Goal: Information Seeking & Learning: Learn about a topic

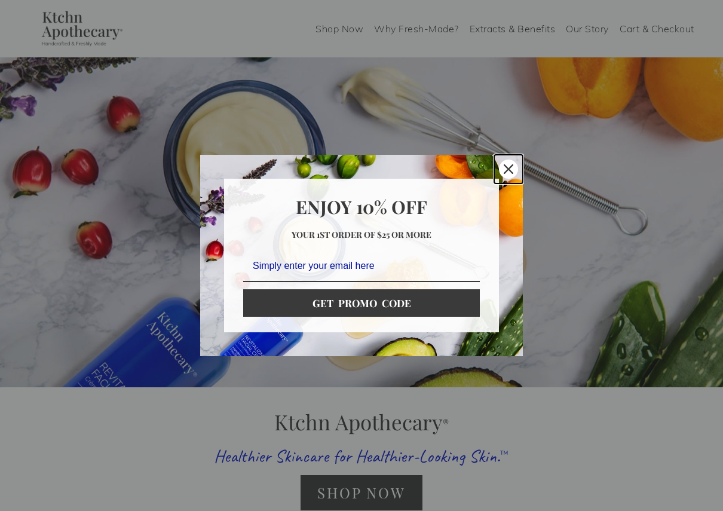
click at [505, 169] on icon "close icon" at bounding box center [508, 169] width 10 height 10
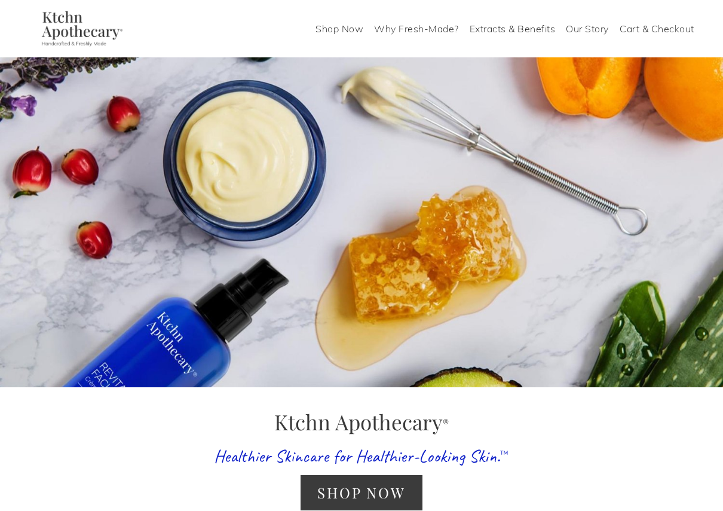
click at [347, 27] on link "Shop Now" at bounding box center [339, 28] width 48 height 19
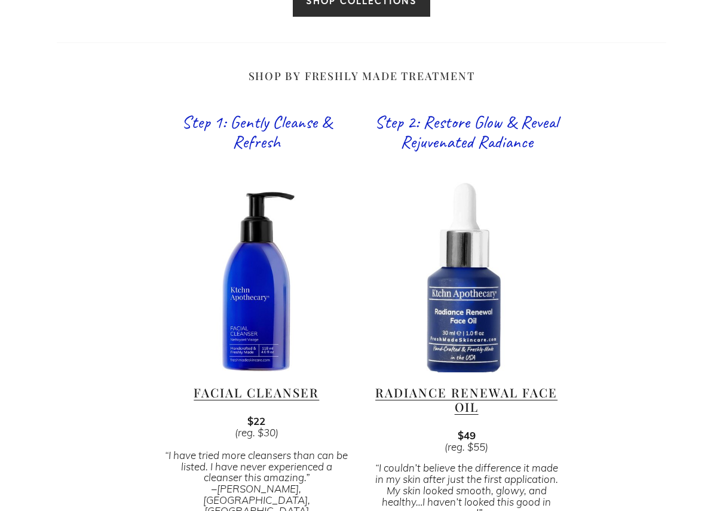
scroll to position [726, 0]
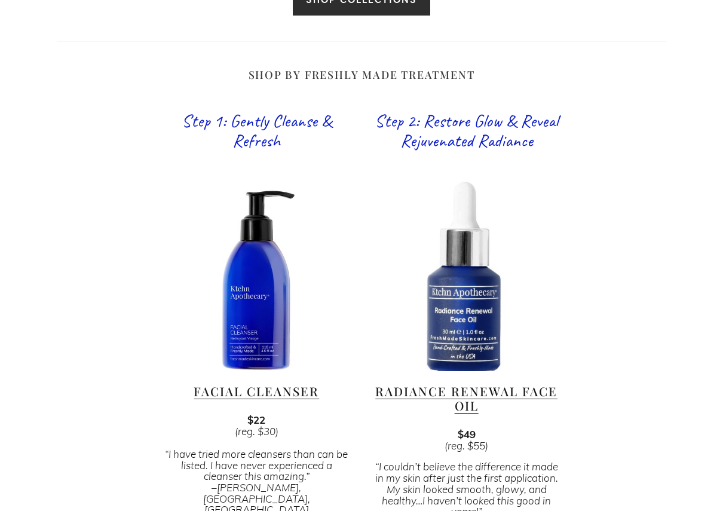
click at [259, 383] on link "Facial Cleanser" at bounding box center [255, 391] width 125 height 16
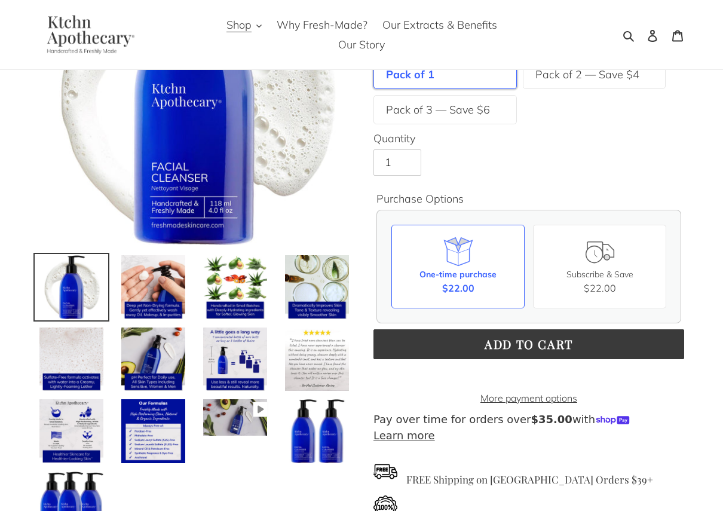
scroll to position [178, 0]
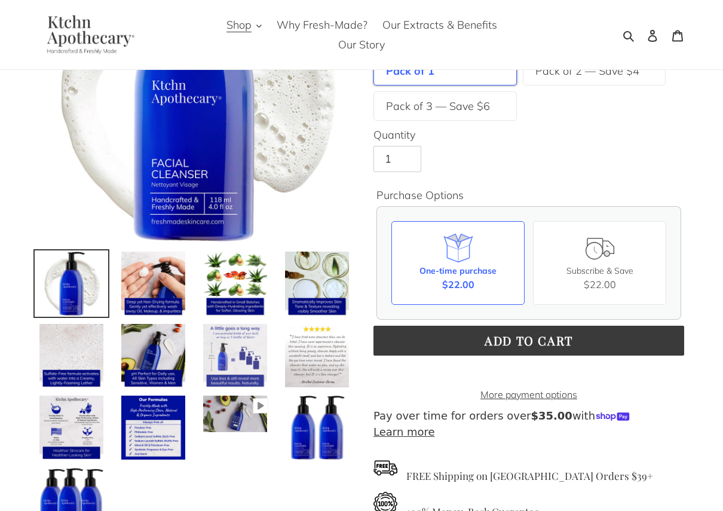
click at [228, 352] on img at bounding box center [235, 355] width 66 height 66
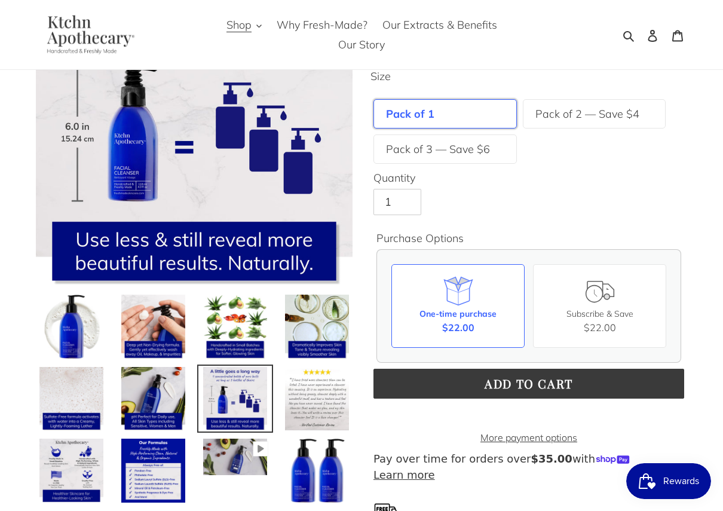
scroll to position [129, 0]
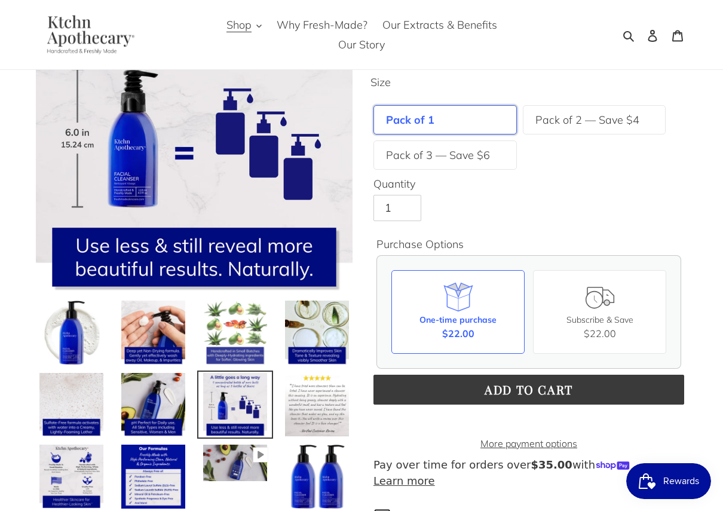
click at [243, 335] on img at bounding box center [235, 332] width 66 height 66
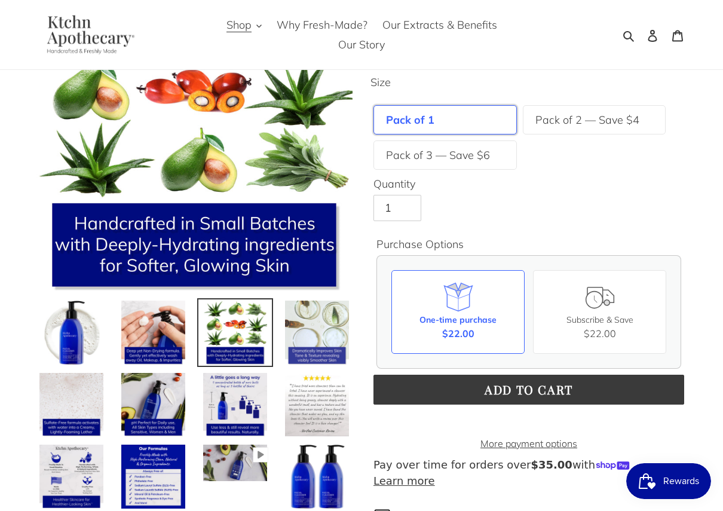
click at [303, 334] on img at bounding box center [317, 332] width 66 height 66
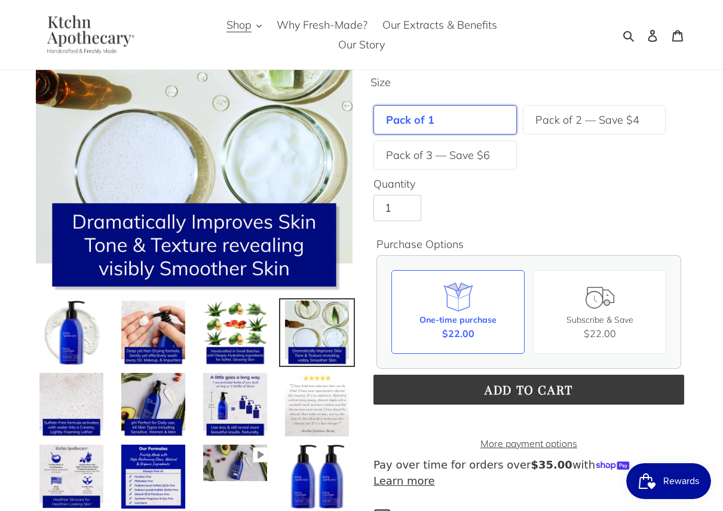
click at [312, 394] on img at bounding box center [317, 404] width 66 height 66
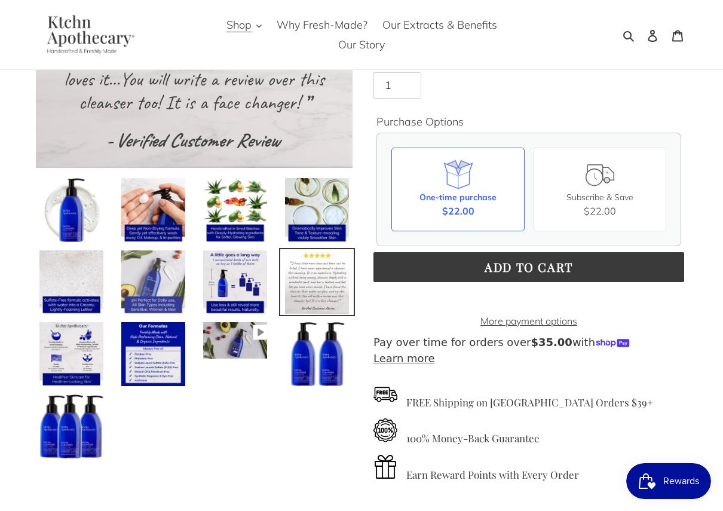
scroll to position [253, 0]
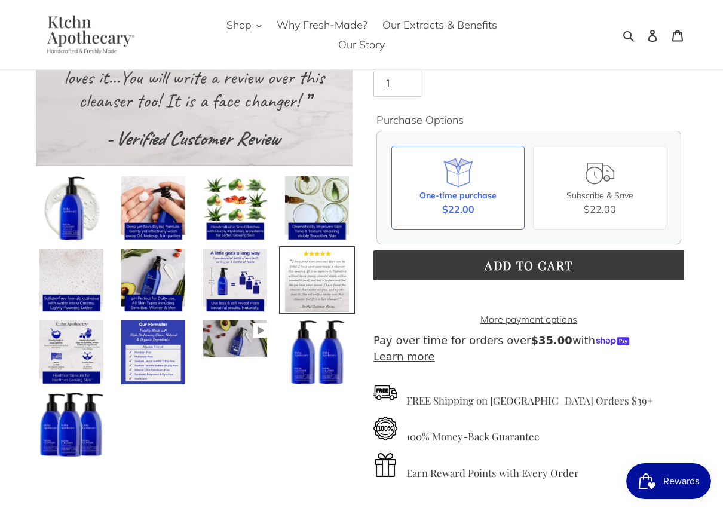
click at [164, 369] on img at bounding box center [153, 352] width 66 height 66
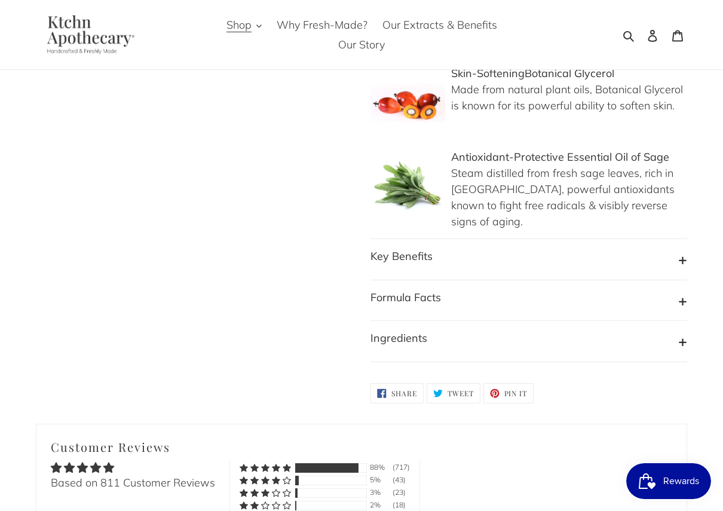
scroll to position [1230, 0]
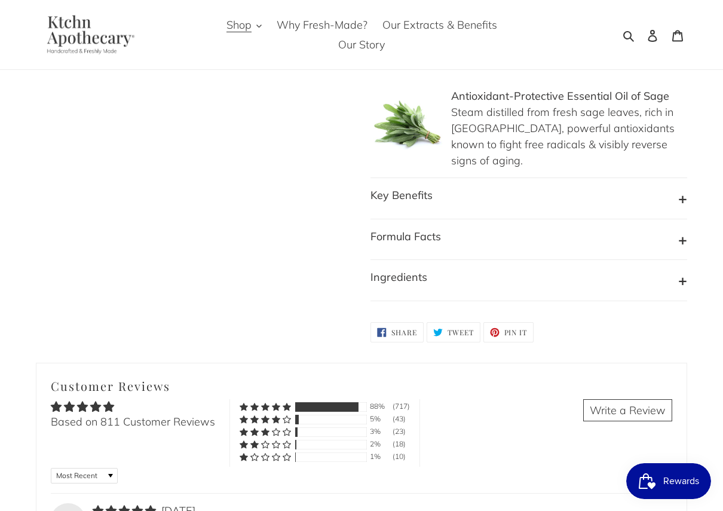
click at [509, 228] on button "Formula Facts" at bounding box center [528, 239] width 316 height 23
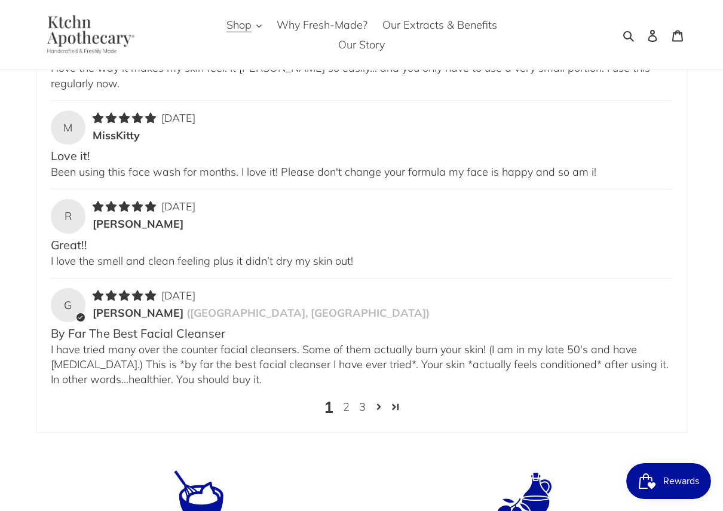
scroll to position [2570, 0]
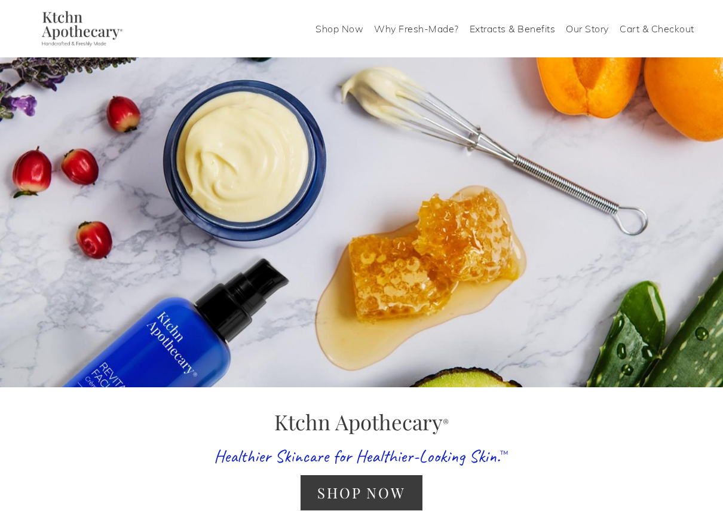
click at [352, 32] on link "Shop Now" at bounding box center [339, 28] width 48 height 19
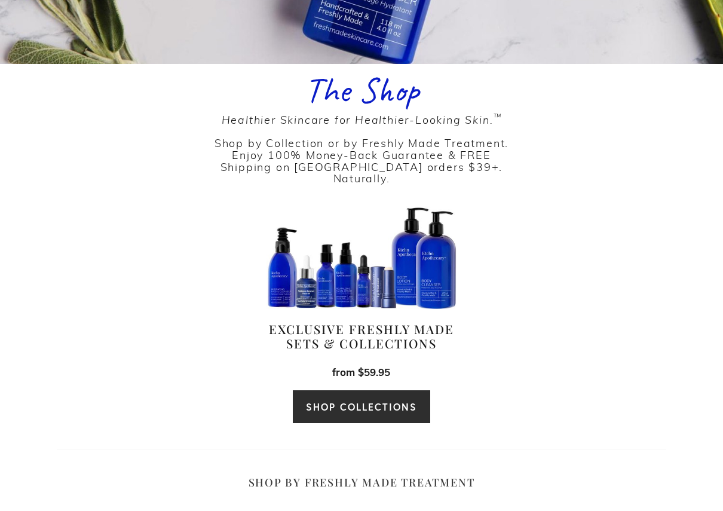
scroll to position [322, 0]
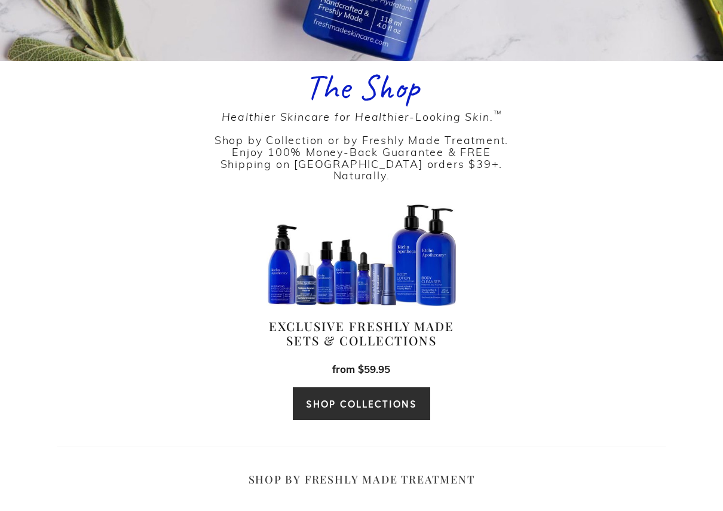
click at [345, 388] on link "SHOP COLLECTIONS" at bounding box center [361, 403] width 139 height 34
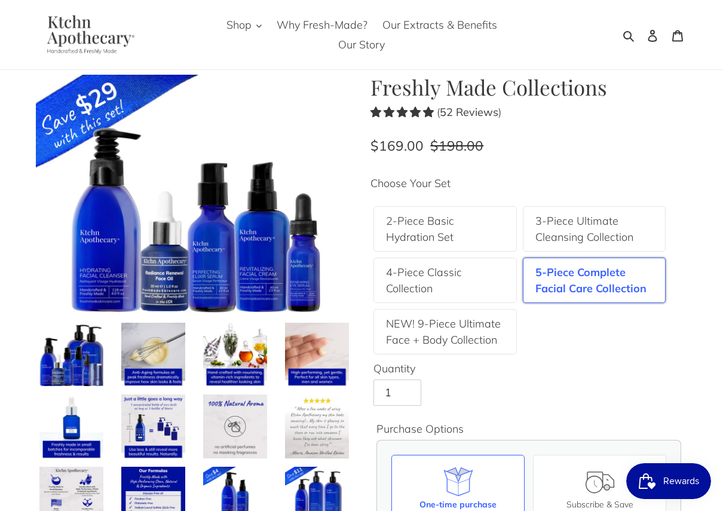
scroll to position [29, 0]
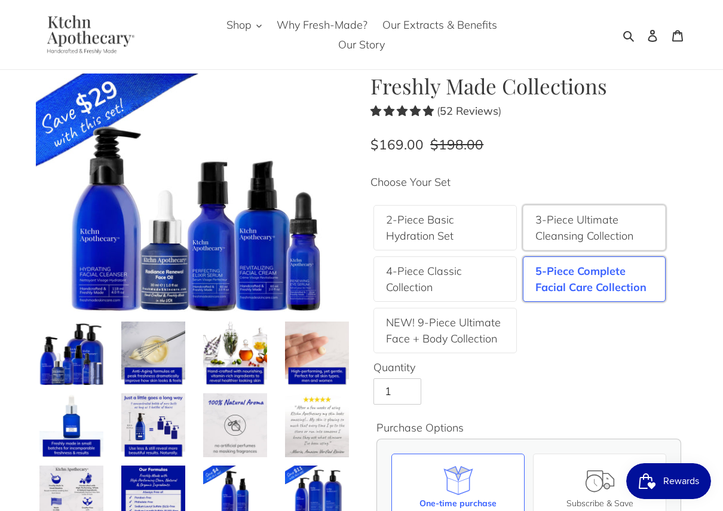
click at [598, 235] on label "3-Piece Ultimate Cleansing Collection" at bounding box center [594, 227] width 118 height 32
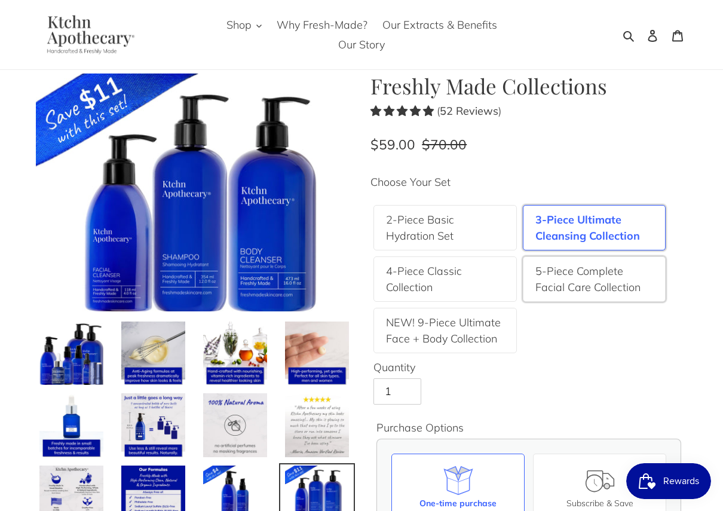
click at [571, 272] on label "5-Piece Complete Facial Care Collection" at bounding box center [594, 279] width 118 height 32
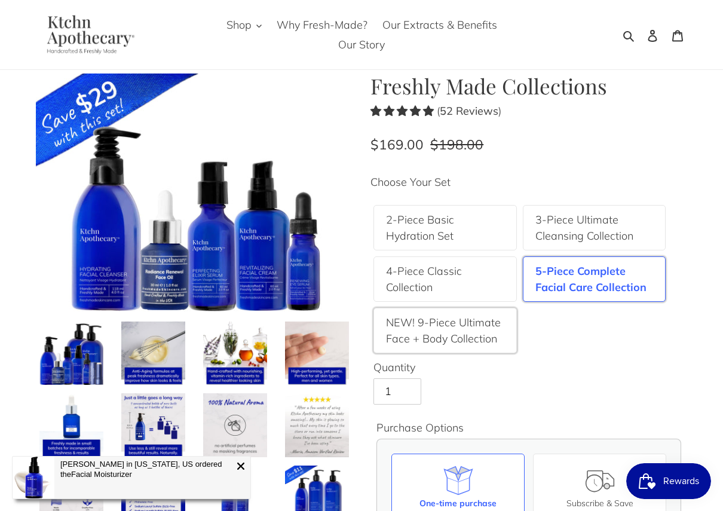
click at [429, 322] on label "NEW! 9-Piece Ultimate Face + Body Collection" at bounding box center [445, 330] width 118 height 32
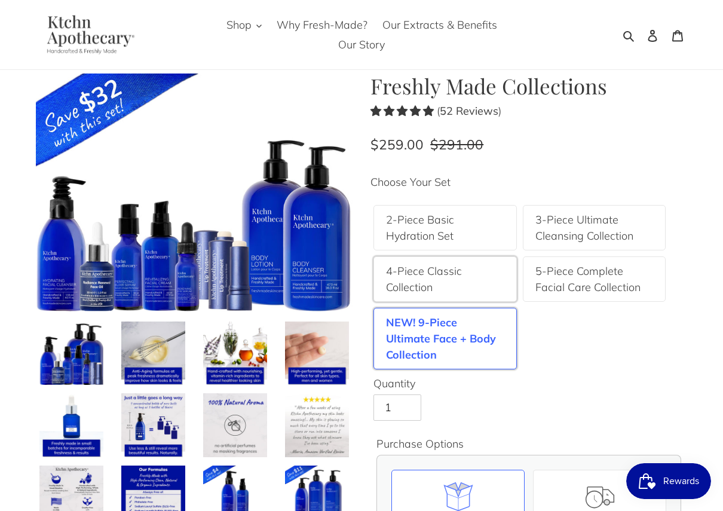
click at [438, 272] on label "4-Piece Classic Collection" at bounding box center [445, 279] width 118 height 32
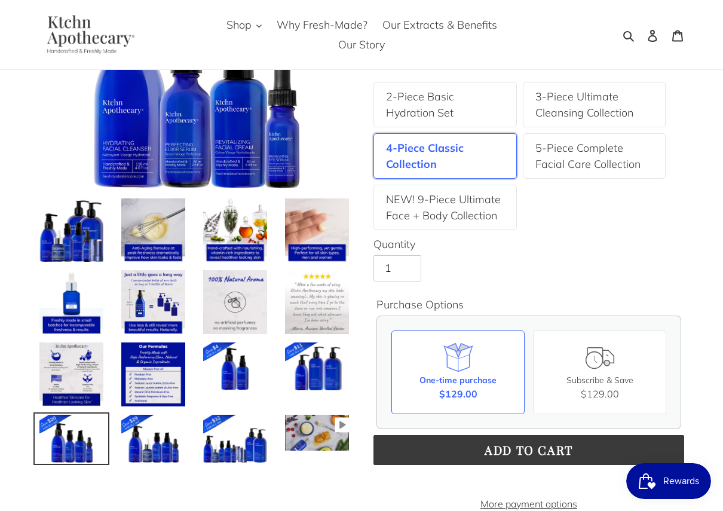
scroll to position [159, 0]
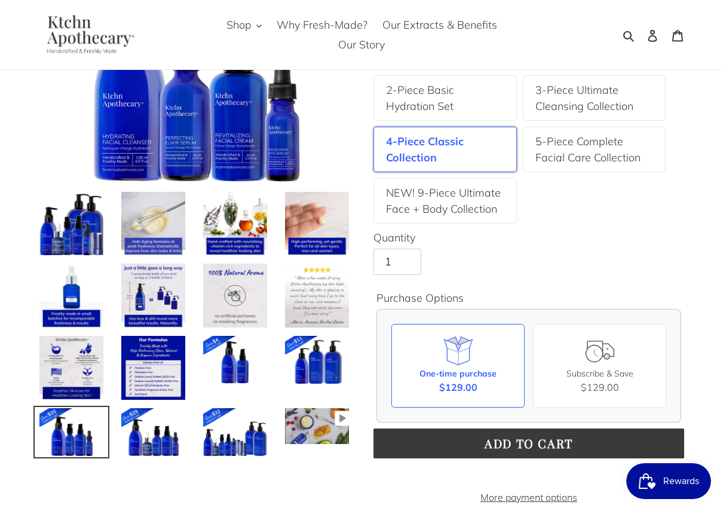
click at [166, 281] on img at bounding box center [153, 295] width 66 height 66
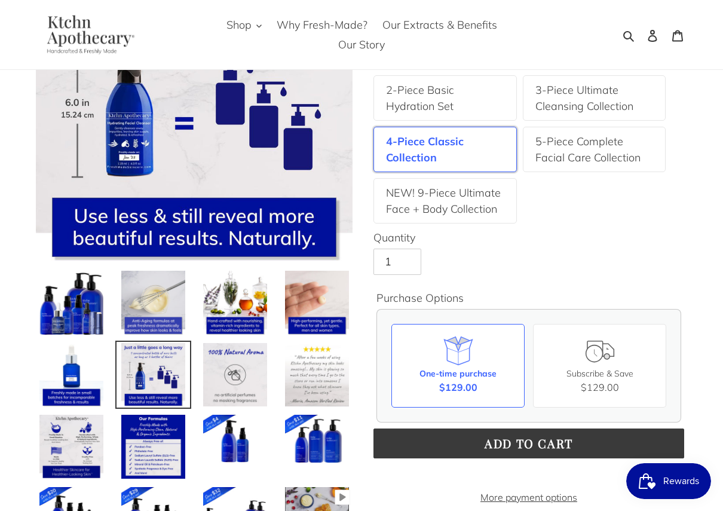
click at [155, 295] on img at bounding box center [153, 302] width 66 height 66
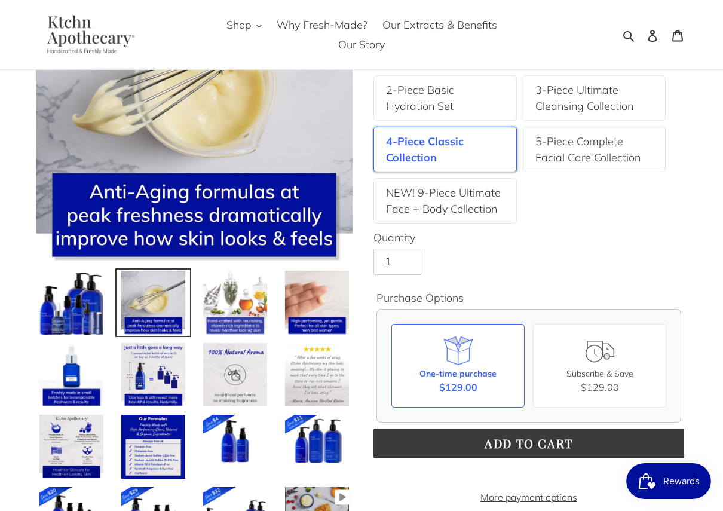
click at [222, 294] on img at bounding box center [235, 302] width 66 height 66
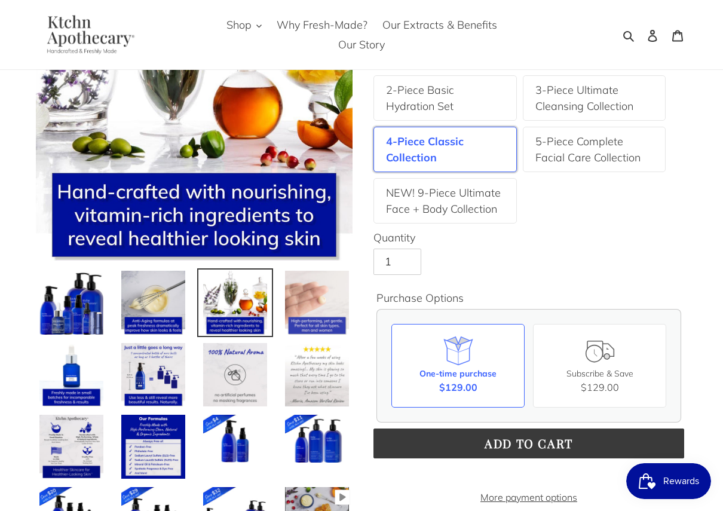
click at [284, 300] on img at bounding box center [317, 302] width 66 height 66
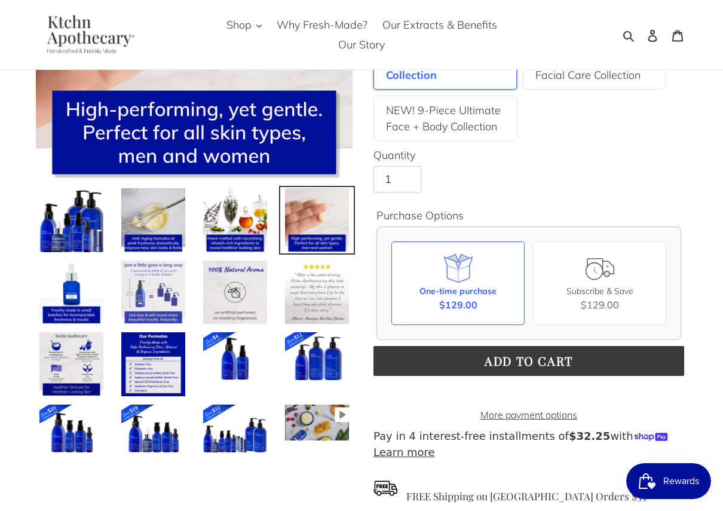
scroll to position [287, 0]
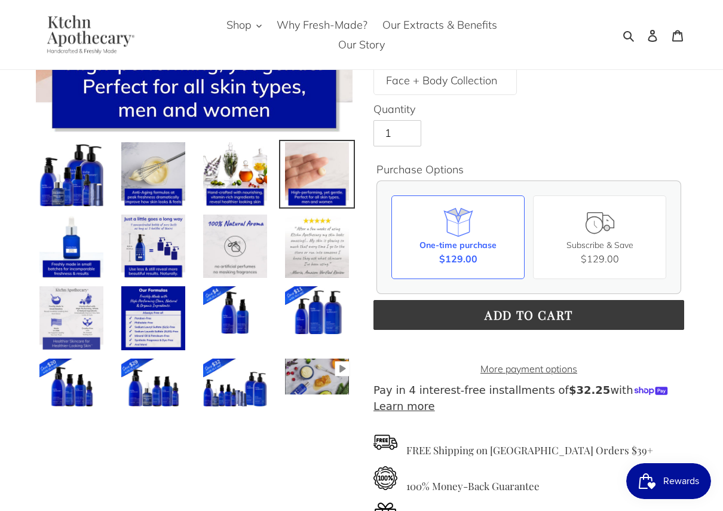
click at [81, 339] on img at bounding box center [71, 318] width 66 height 66
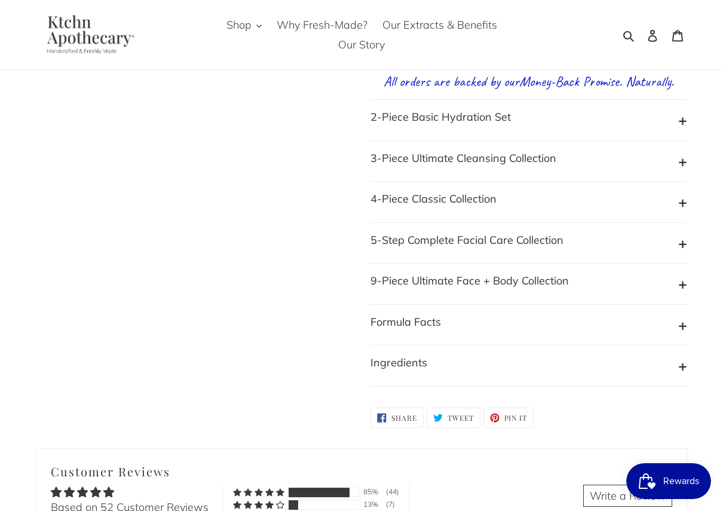
scroll to position [1139, 0]
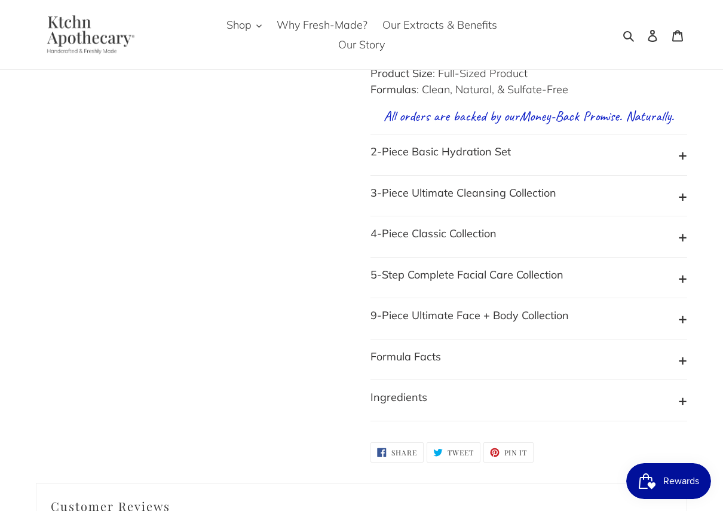
click at [683, 248] on button "4-Piece Classic Collection" at bounding box center [528, 236] width 316 height 23
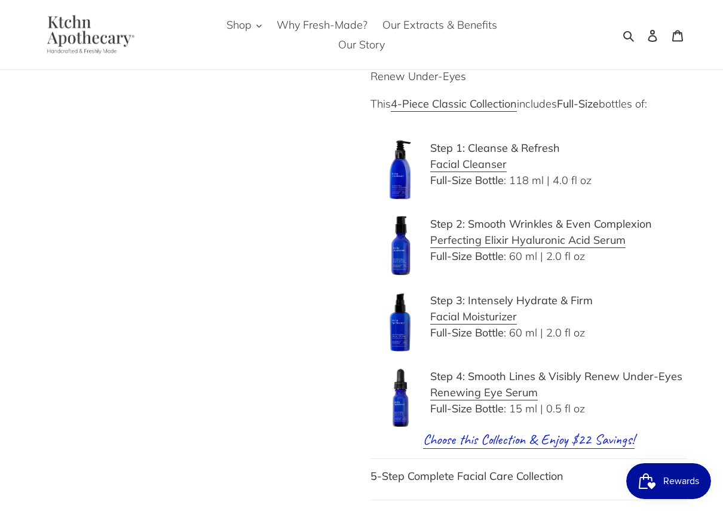
scroll to position [1404, 0]
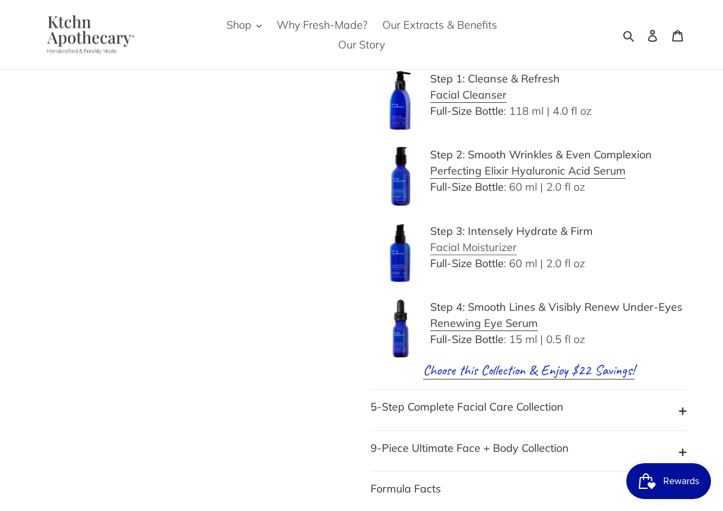
click at [474, 254] on b "Facial Moisturizer" at bounding box center [473, 247] width 87 height 14
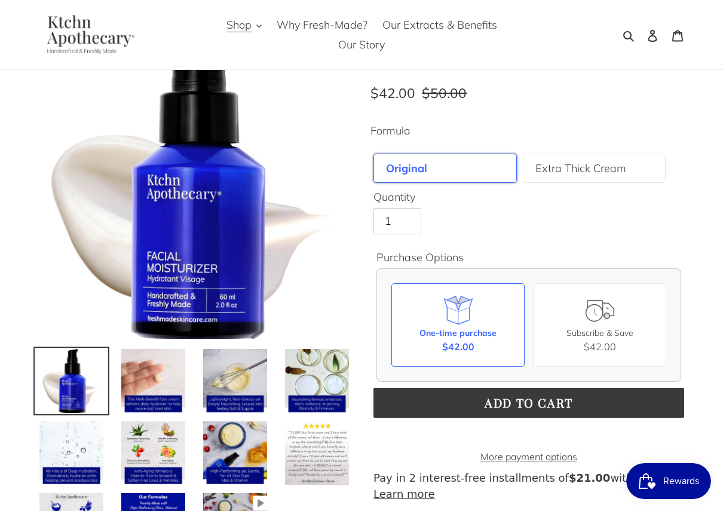
scroll to position [143, 0]
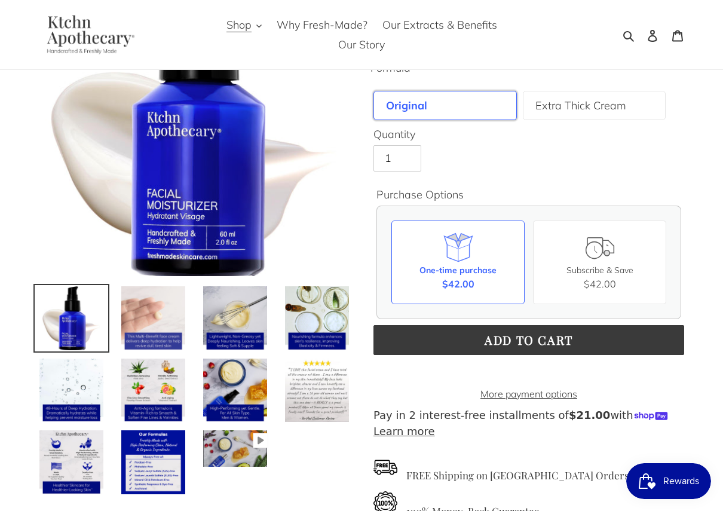
click at [156, 316] on img at bounding box center [153, 318] width 66 height 66
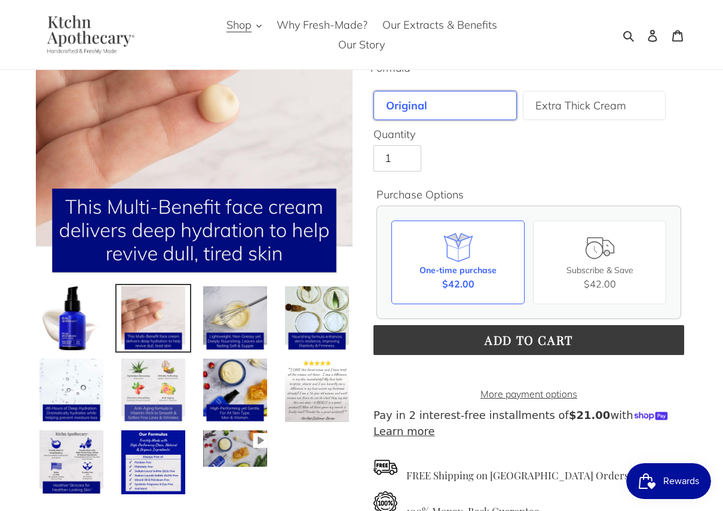
click at [144, 382] on img at bounding box center [153, 390] width 66 height 66
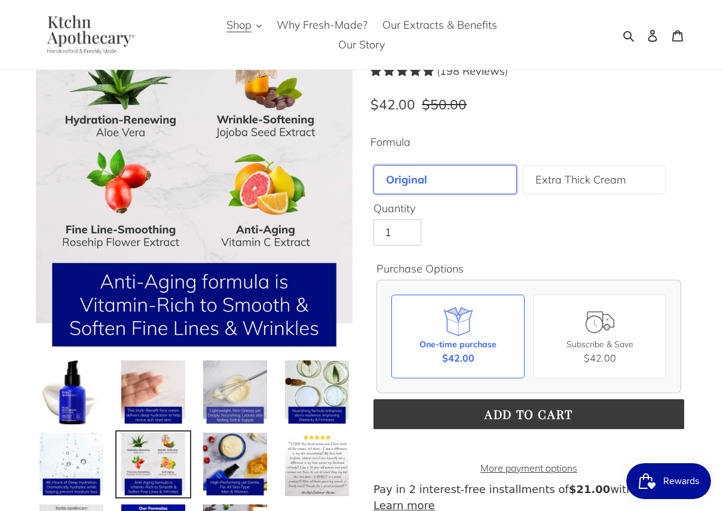
scroll to position [75, 0]
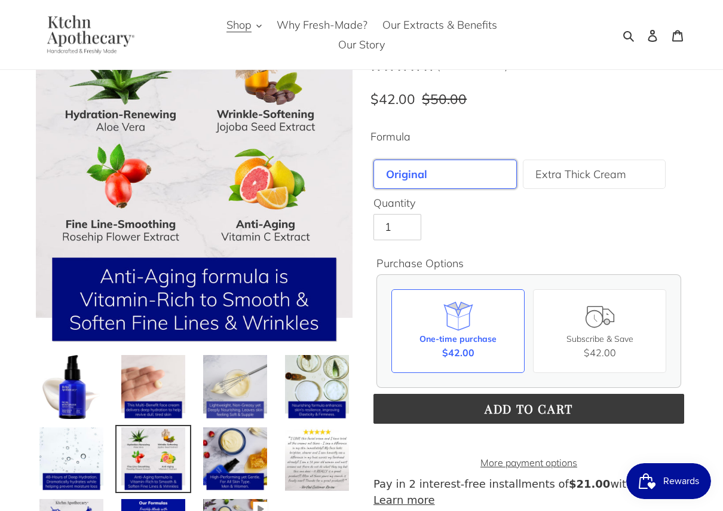
click at [235, 372] on img at bounding box center [235, 387] width 66 height 66
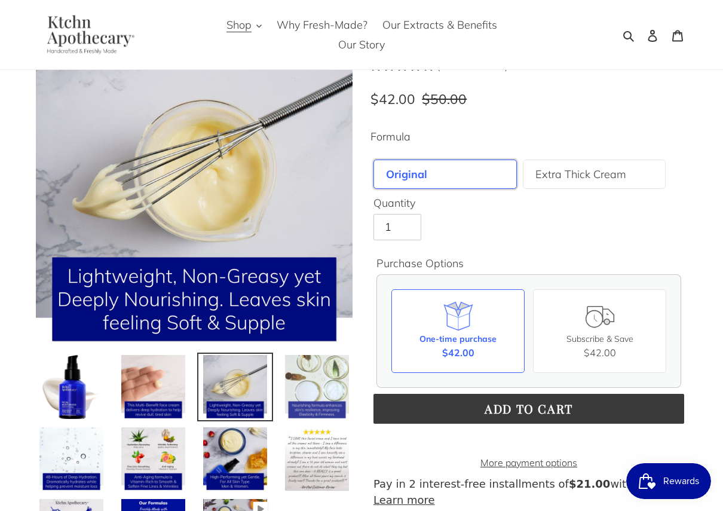
click at [316, 386] on img at bounding box center [317, 387] width 66 height 66
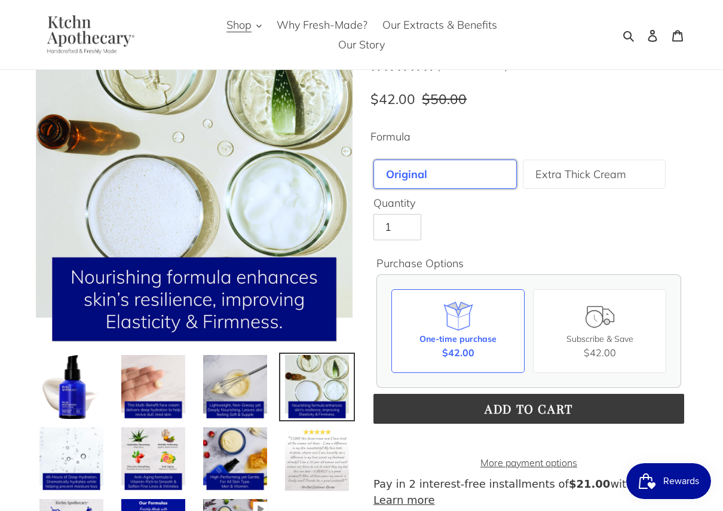
click at [308, 451] on img at bounding box center [317, 459] width 66 height 66
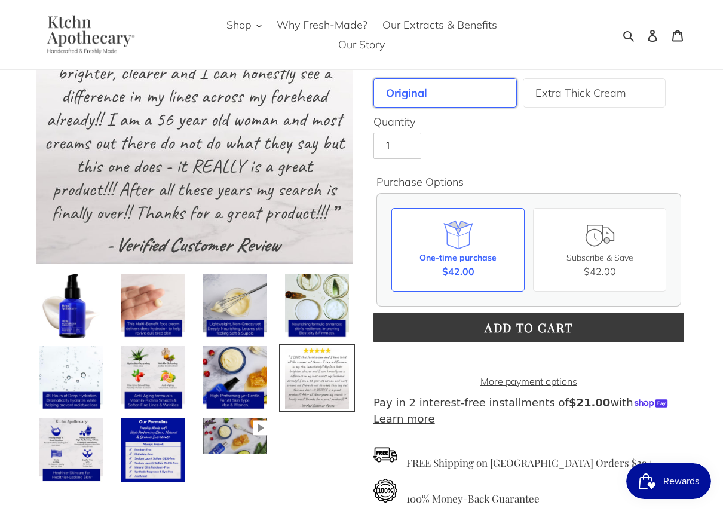
scroll to position [159, 0]
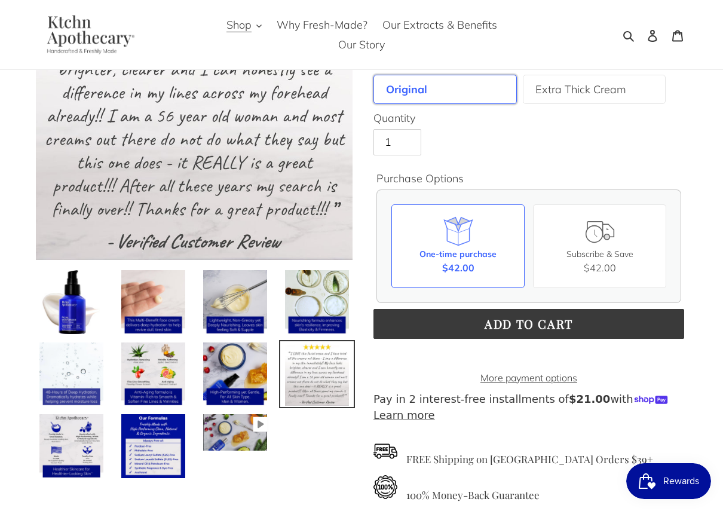
click at [78, 396] on img at bounding box center [71, 374] width 66 height 66
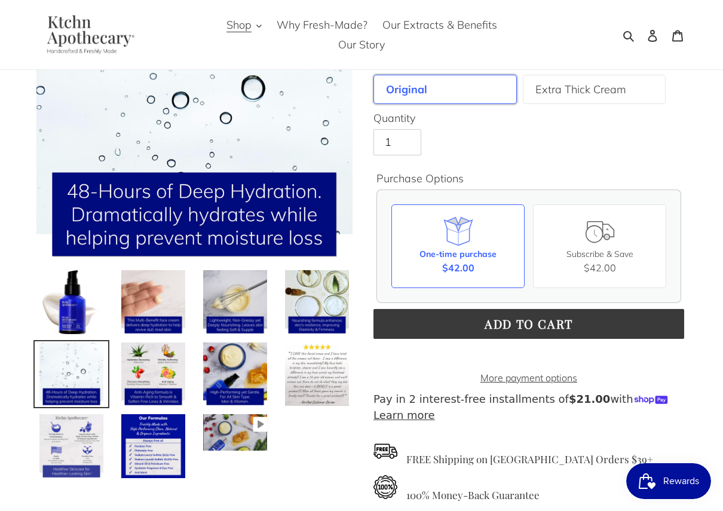
click at [78, 437] on img at bounding box center [71, 446] width 66 height 66
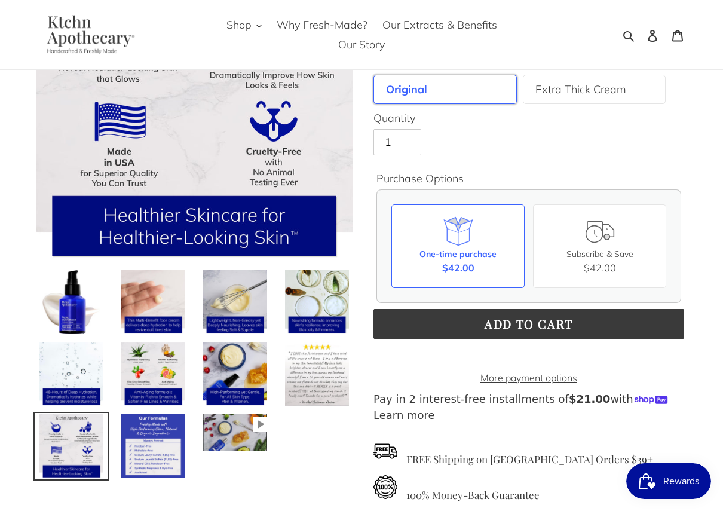
click at [145, 444] on img at bounding box center [153, 446] width 66 height 66
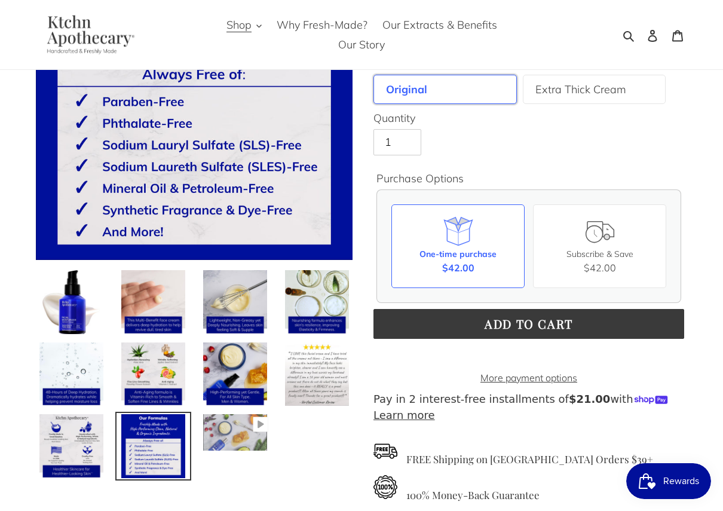
click at [228, 428] on img at bounding box center [235, 432] width 66 height 38
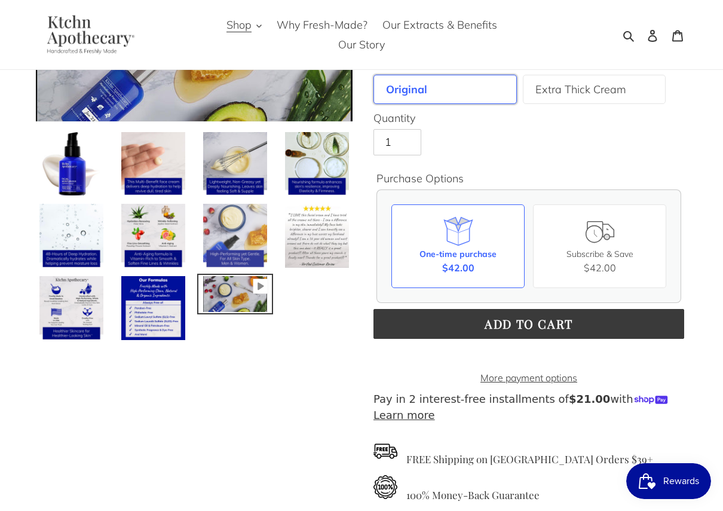
scroll to position [0, 0]
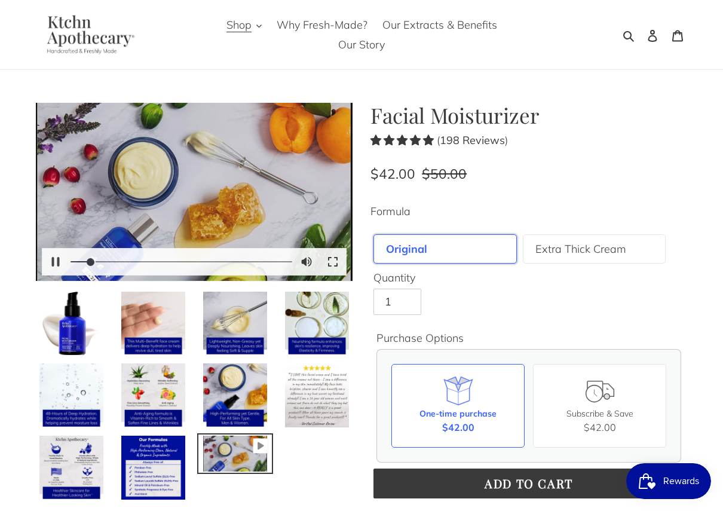
click at [217, 239] on div at bounding box center [194, 192] width 316 height 179
type input "8.15"
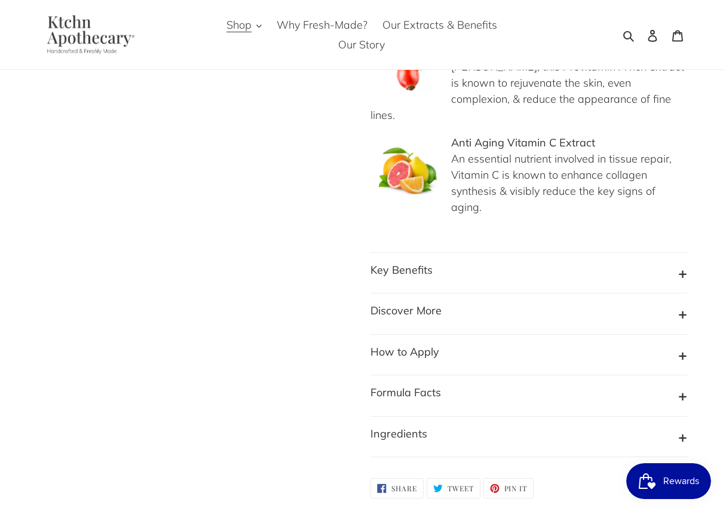
scroll to position [1174, 0]
click at [537, 260] on button "Key Benefits" at bounding box center [528, 271] width 316 height 23
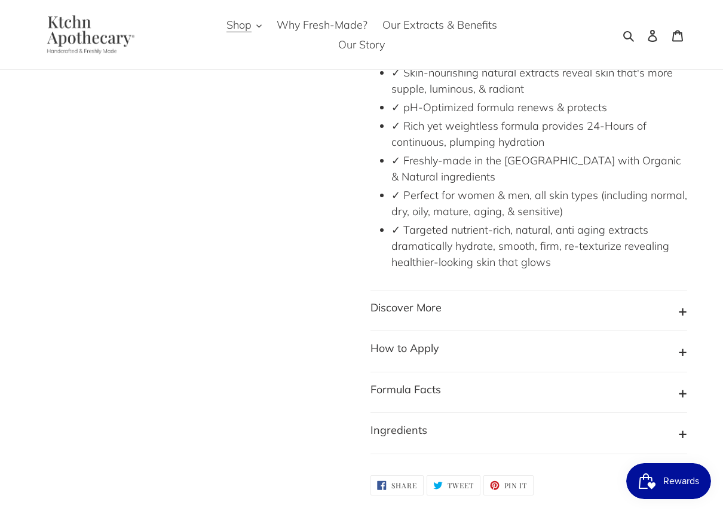
scroll to position [1513, 0]
click at [608, 299] on button "Discover More" at bounding box center [528, 310] width 316 height 23
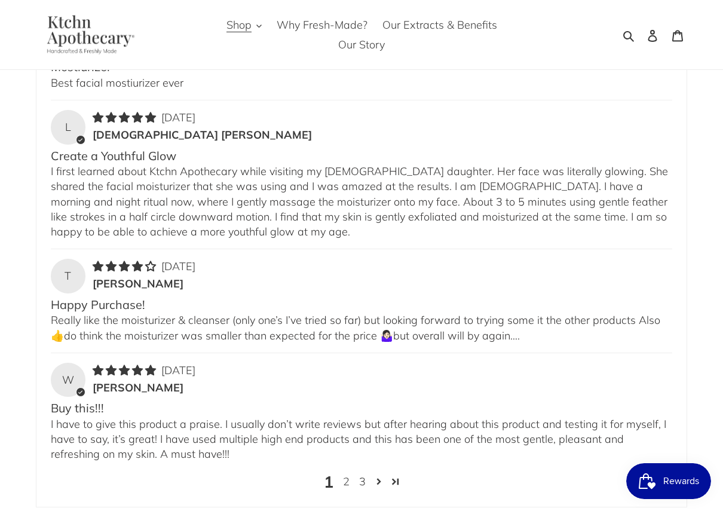
scroll to position [3348, 0]
click at [346, 473] on link "2" at bounding box center [346, 481] width 16 height 16
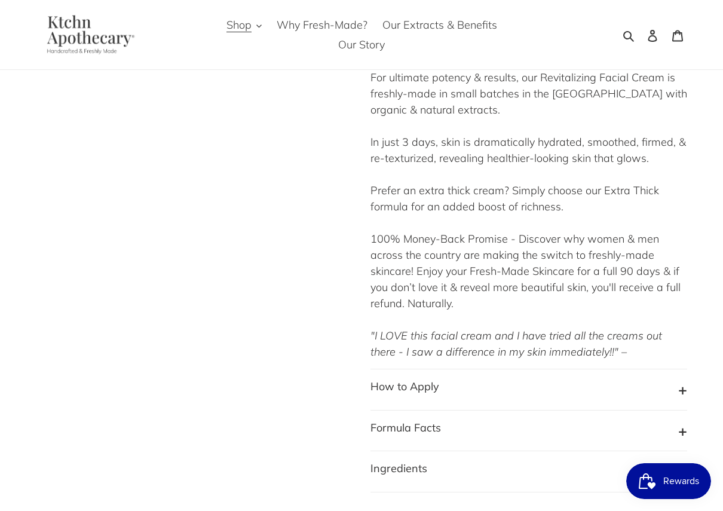
scroll to position [1911, 0]
